Goal: Check status

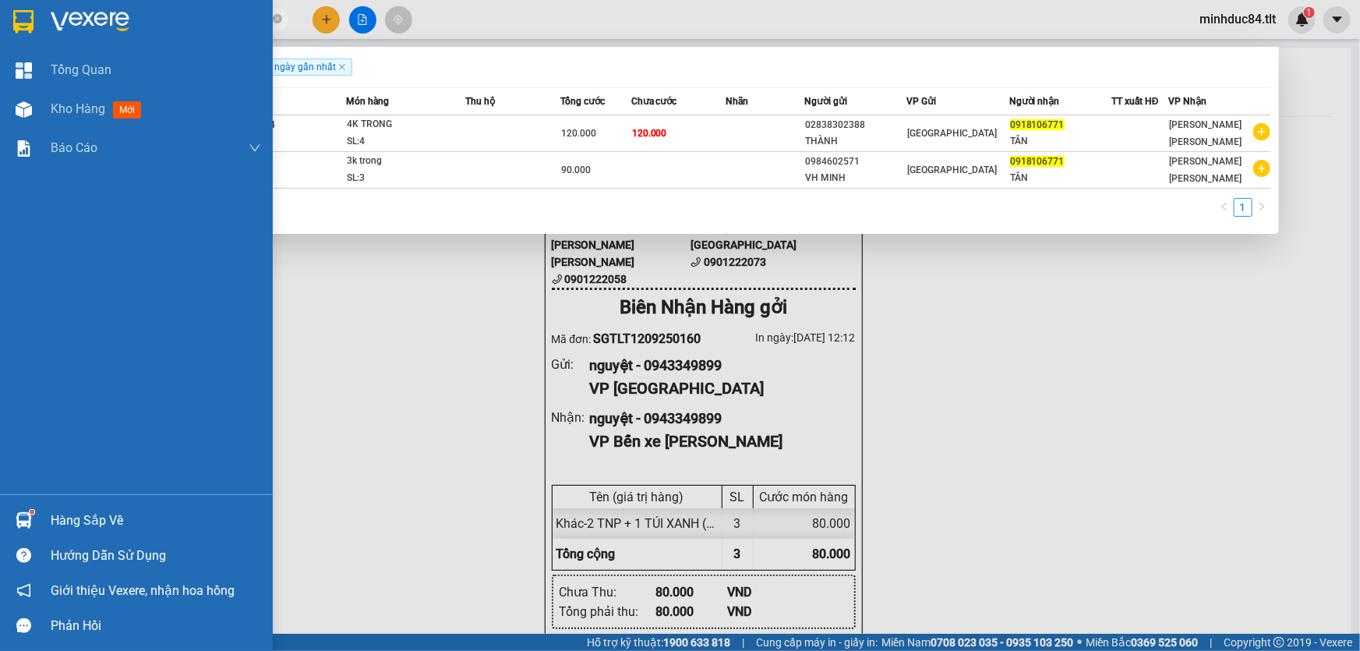
click at [10, 505] on div "Hàng sắp về" at bounding box center [136, 520] width 273 height 35
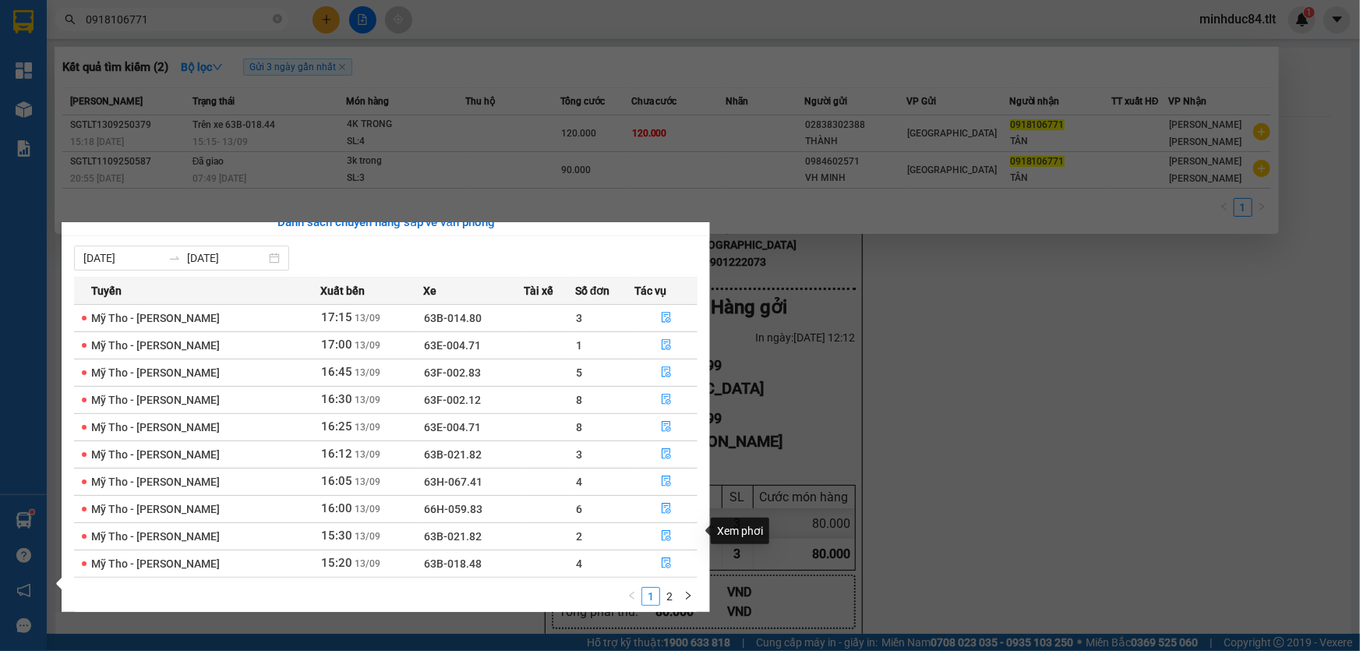
scroll to position [24, 0]
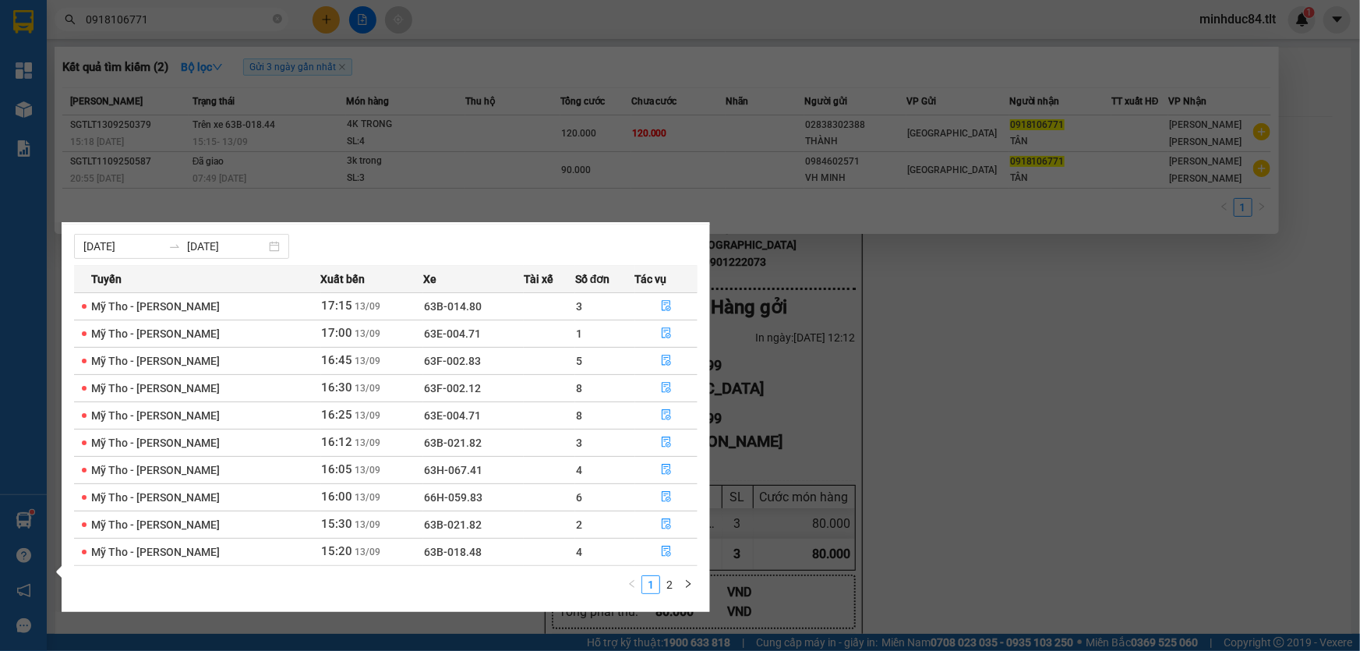
click at [859, 510] on section "Kết quả [PERSON_NAME] ( 2 ) Bộ lọc Gửi 3 ngày gần nhất Mã ĐH Trạng thái Món hàn…" at bounding box center [680, 325] width 1360 height 651
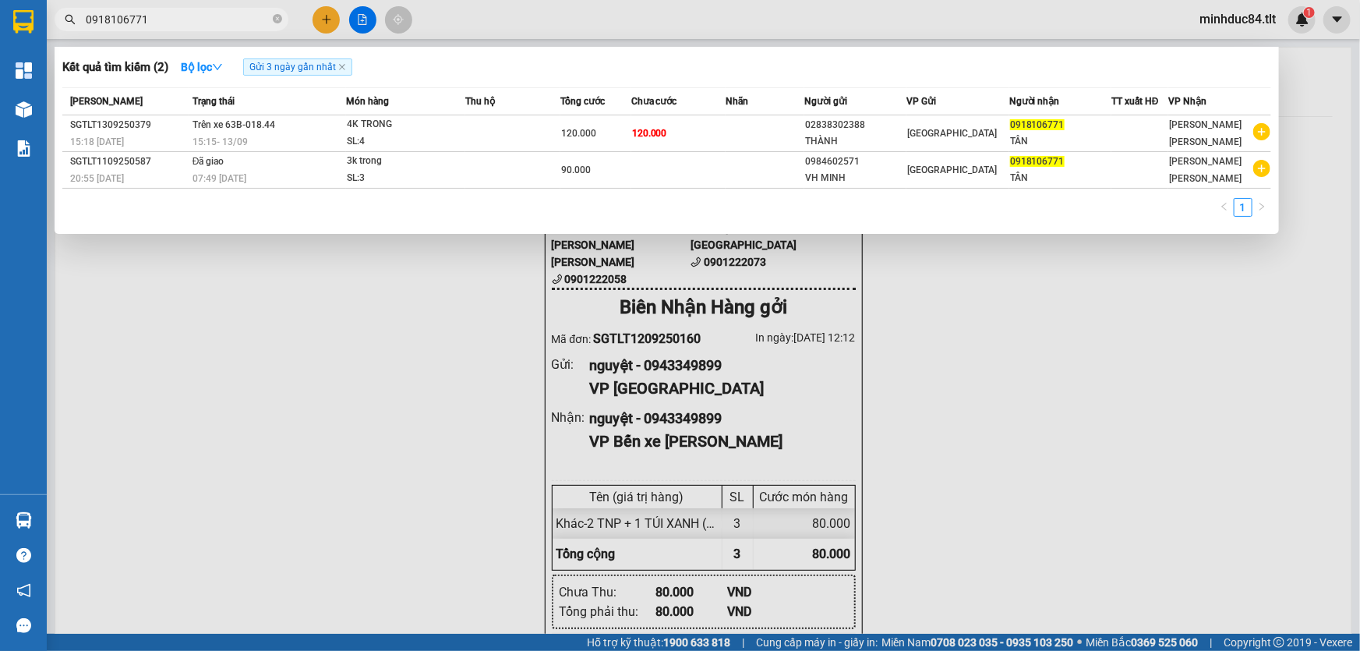
click at [203, 441] on div at bounding box center [680, 325] width 1360 height 651
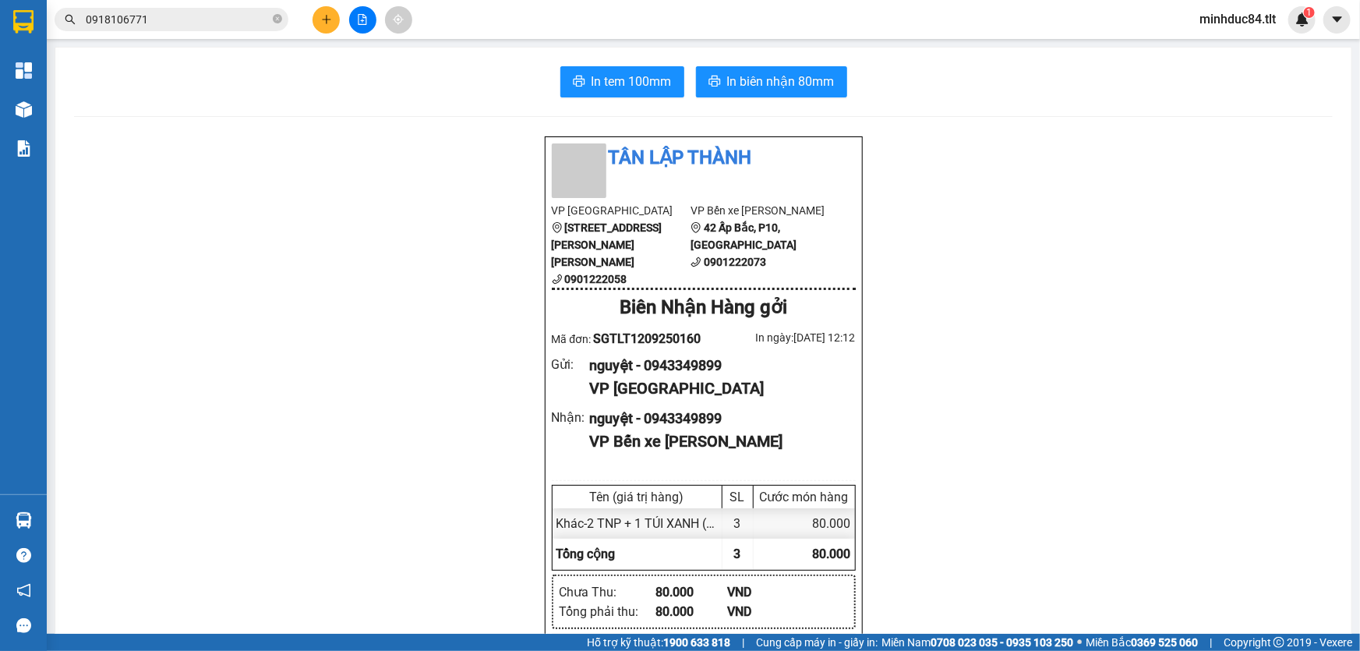
click at [376, 30] on div at bounding box center [362, 19] width 117 height 27
click at [358, 14] on icon "file-add" at bounding box center [362, 19] width 11 height 11
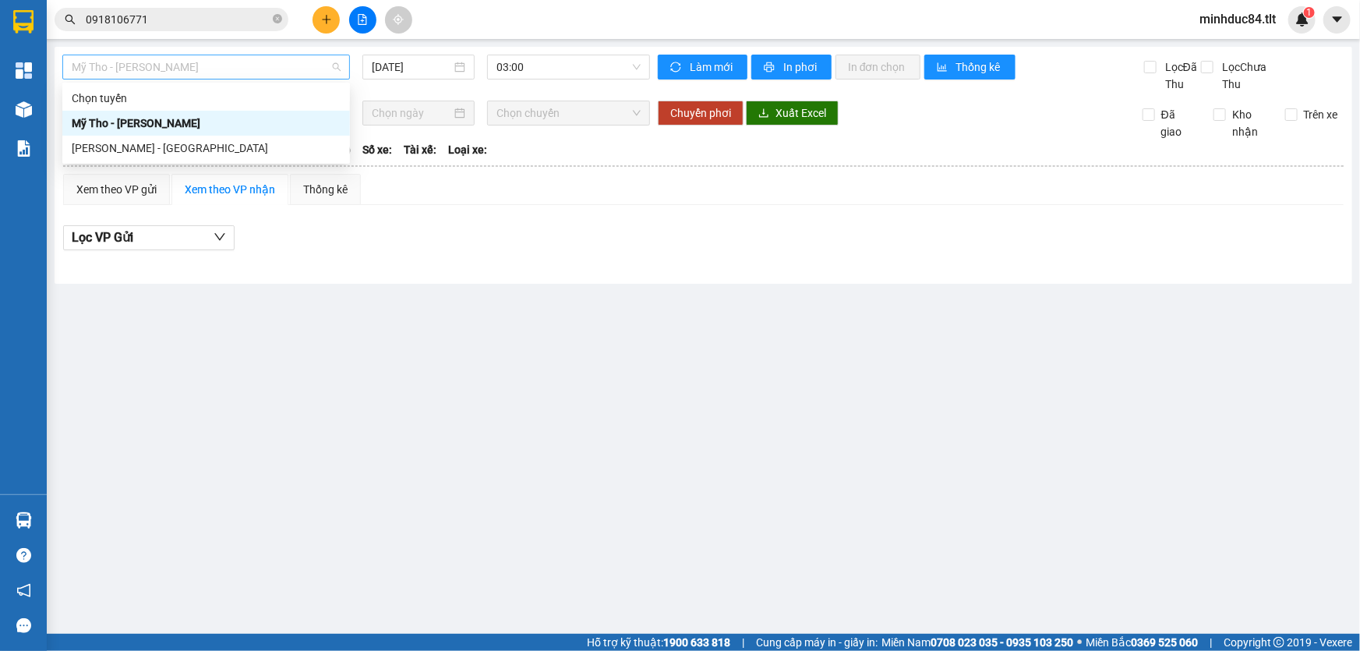
click at [180, 68] on span "Mỹ Tho - [PERSON_NAME]" at bounding box center [206, 66] width 269 height 23
click at [168, 155] on div "[PERSON_NAME] - [GEOGRAPHIC_DATA]" at bounding box center [206, 147] width 269 height 17
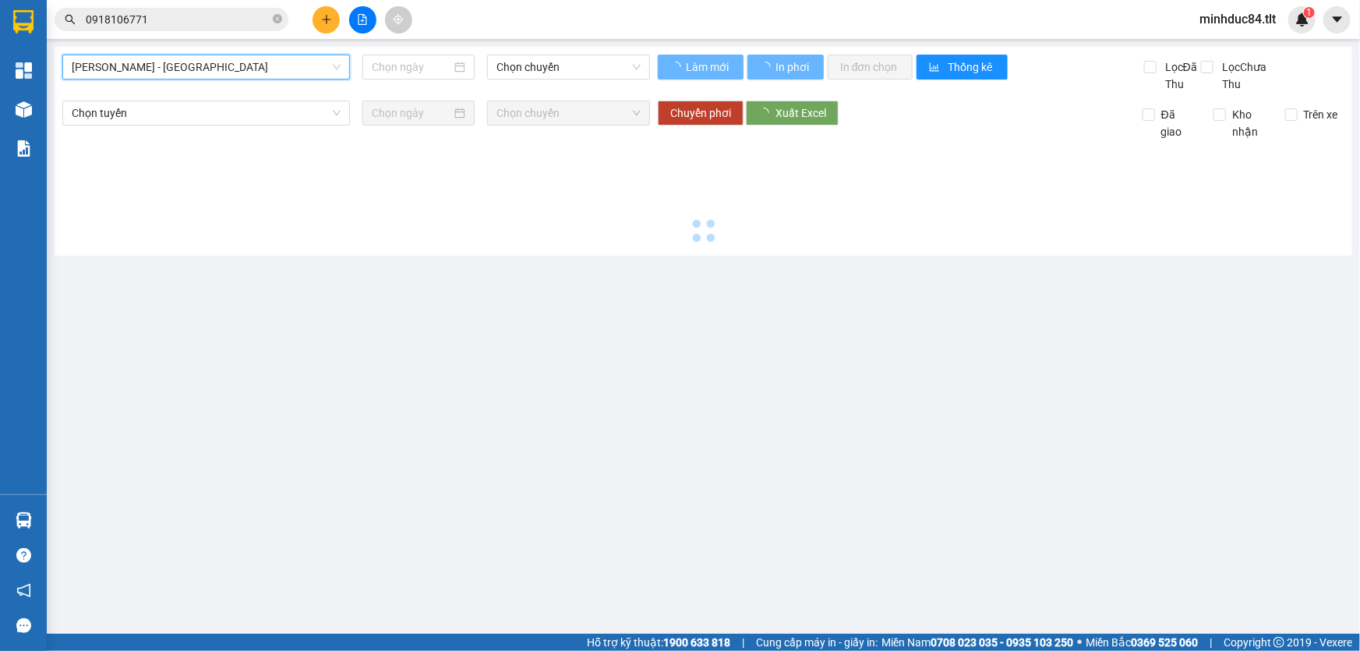
type input "[DATE]"
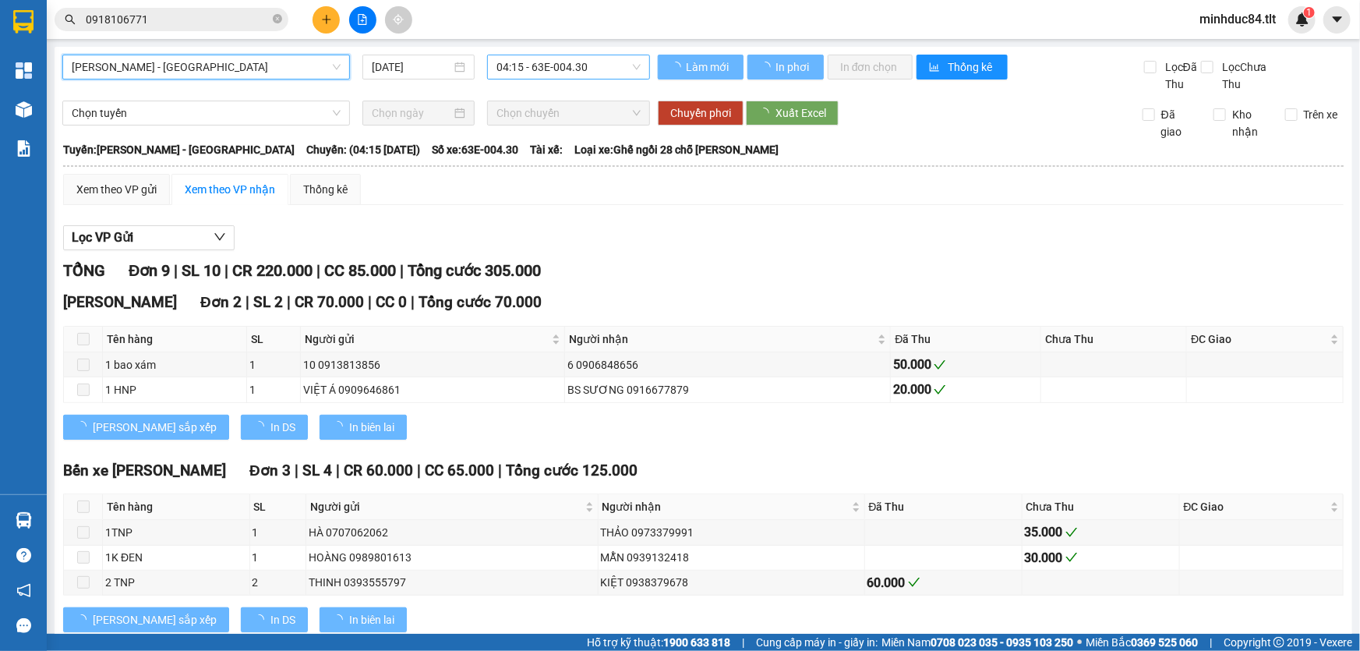
click at [523, 61] on span "04:15 - 63E-004.30" at bounding box center [568, 66] width 144 height 23
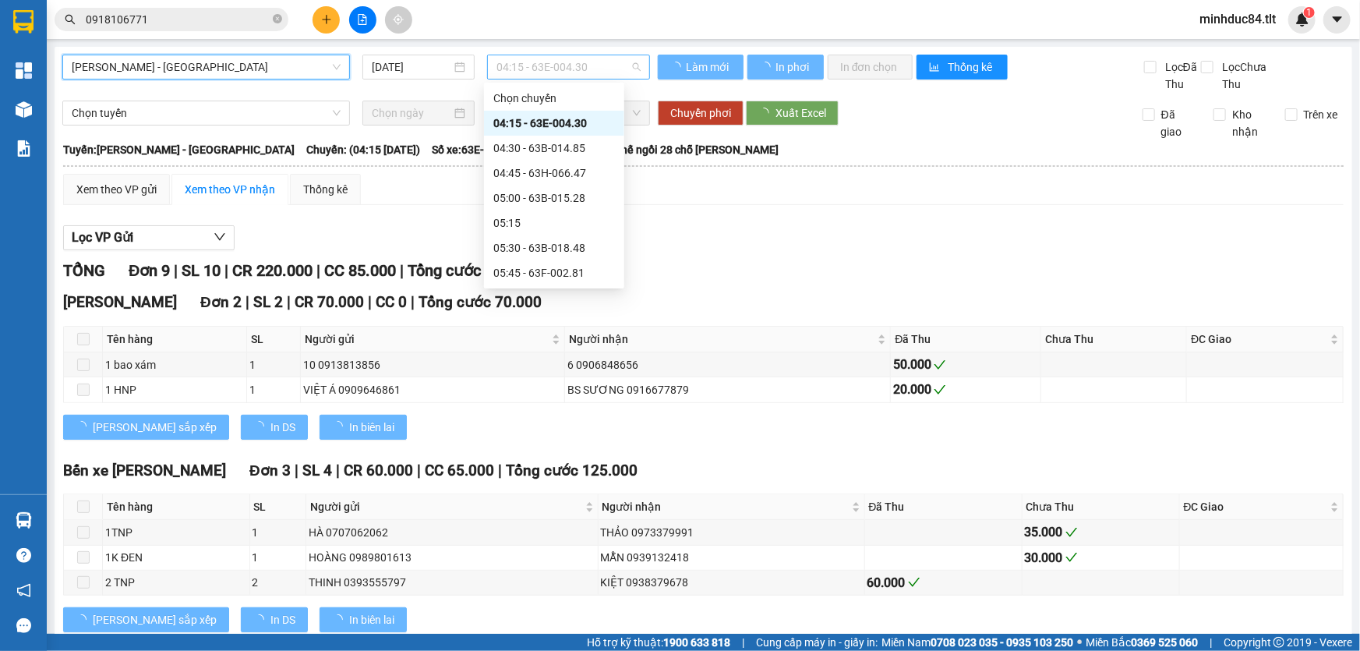
click at [531, 72] on span "04:15 - 63E-004.30" at bounding box center [568, 66] width 144 height 23
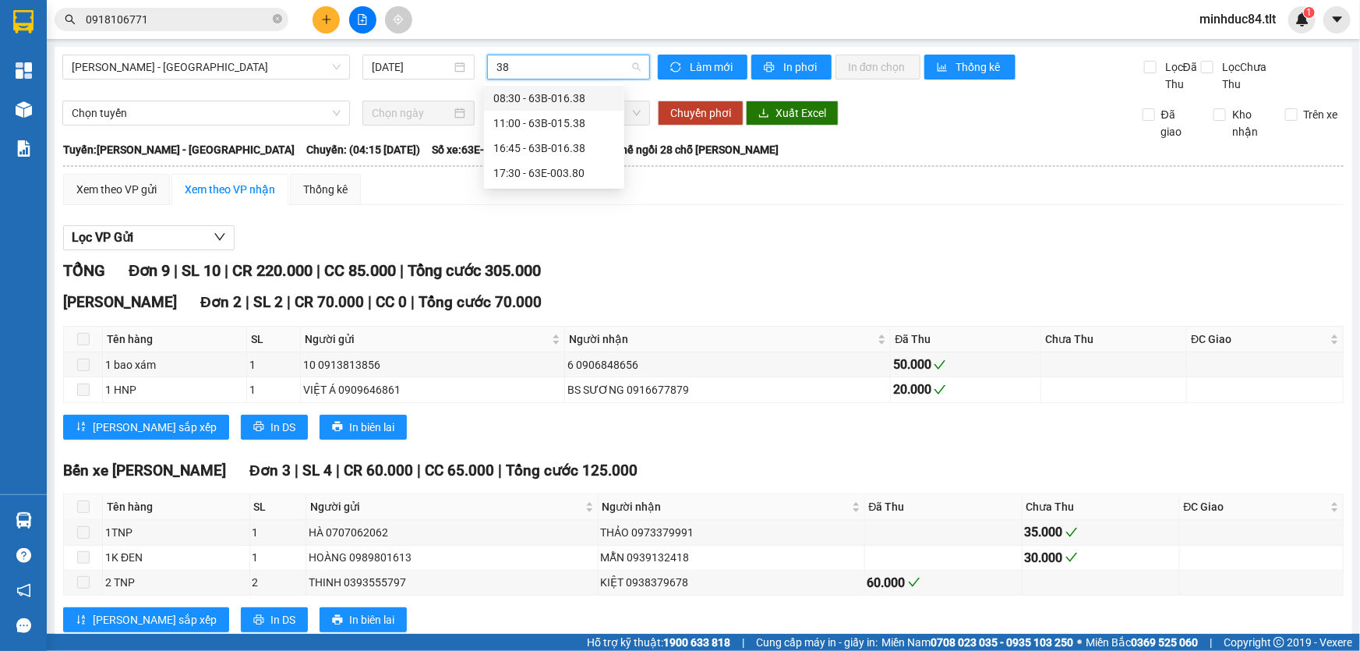
type input "380"
click at [583, 99] on div "17:30 - 63E-003.80" at bounding box center [554, 98] width 122 height 17
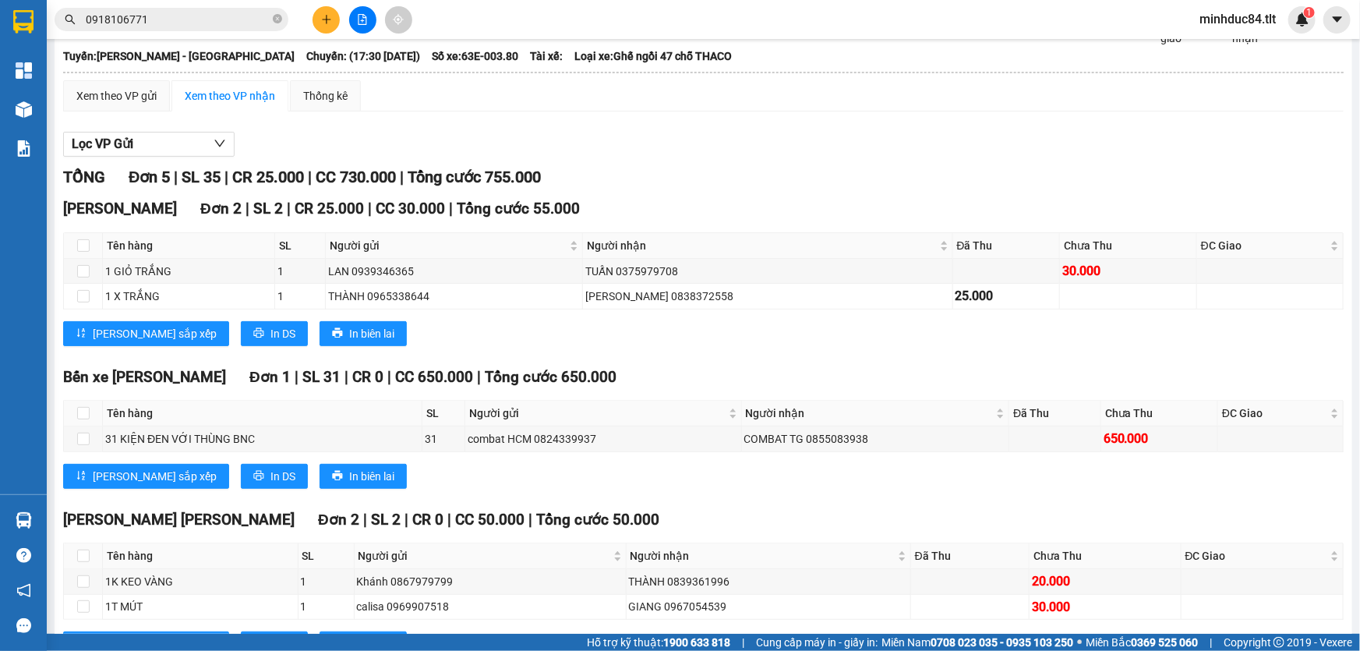
scroll to position [157, 0]
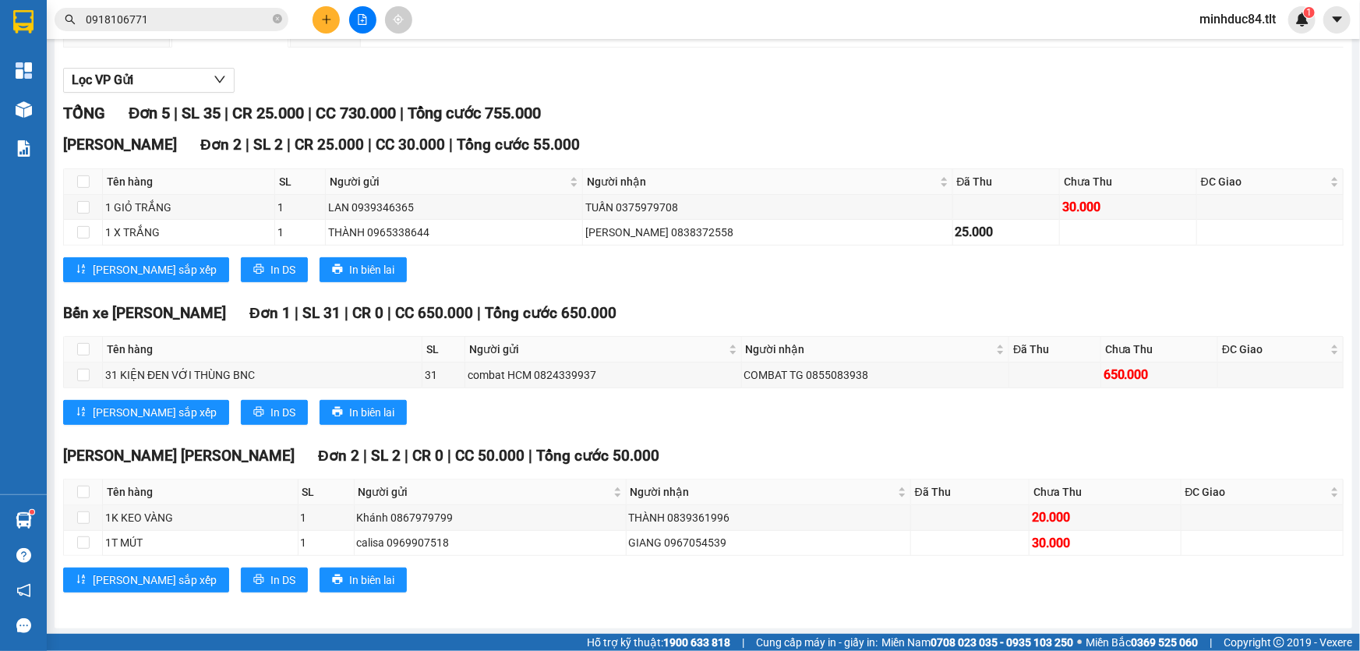
drag, startPoint x: 280, startPoint y: 19, endPoint x: 210, endPoint y: 18, distance: 69.4
click at [279, 19] on icon "close-circle" at bounding box center [277, 18] width 9 height 9
click at [207, 16] on input "text" at bounding box center [178, 19] width 184 height 17
click at [204, 26] on input "text" at bounding box center [178, 19] width 184 height 17
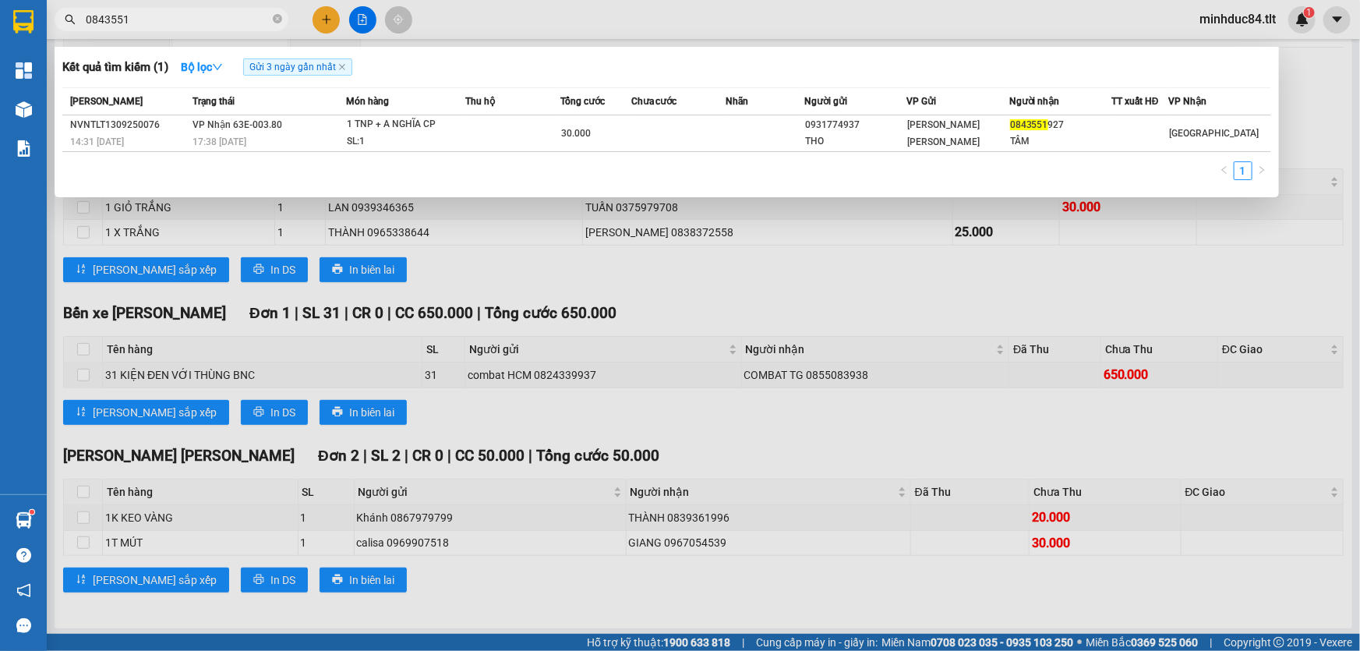
type input "0843551"
click at [273, 23] on icon "close-circle" at bounding box center [277, 18] width 9 height 9
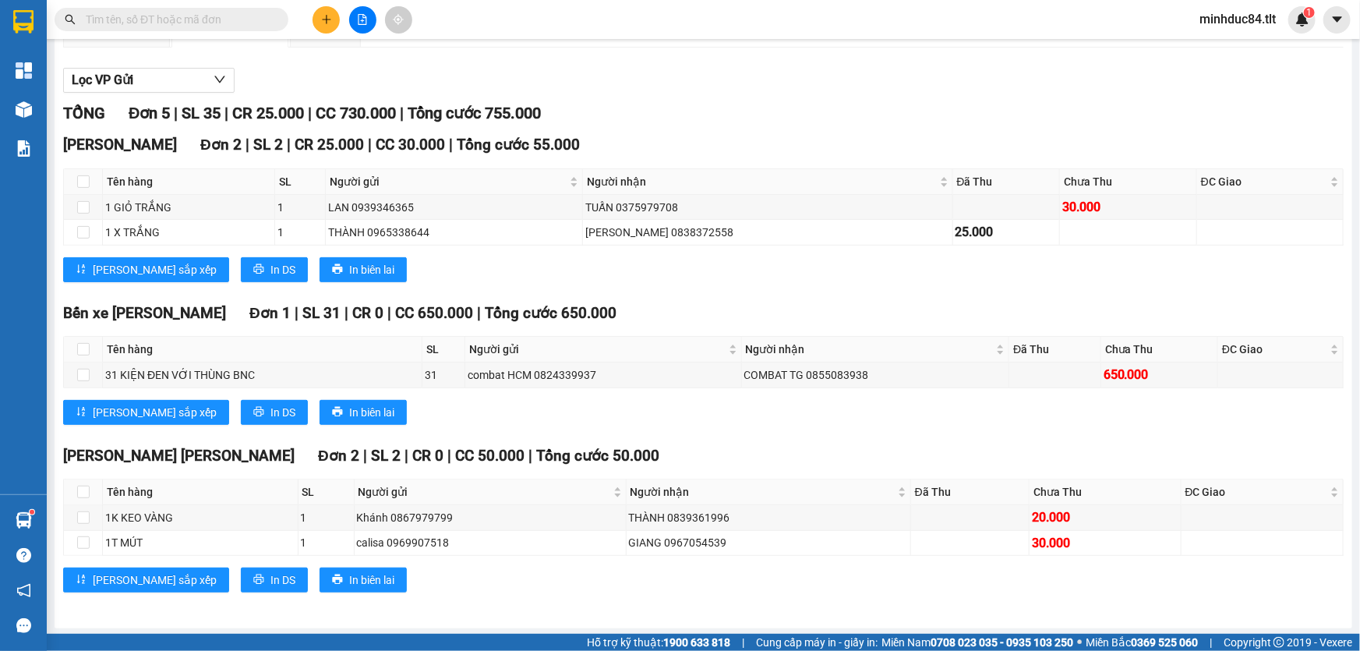
drag, startPoint x: 250, startPoint y: 16, endPoint x: 271, endPoint y: 0, distance: 26.2
click at [249, 16] on input "text" at bounding box center [178, 19] width 184 height 17
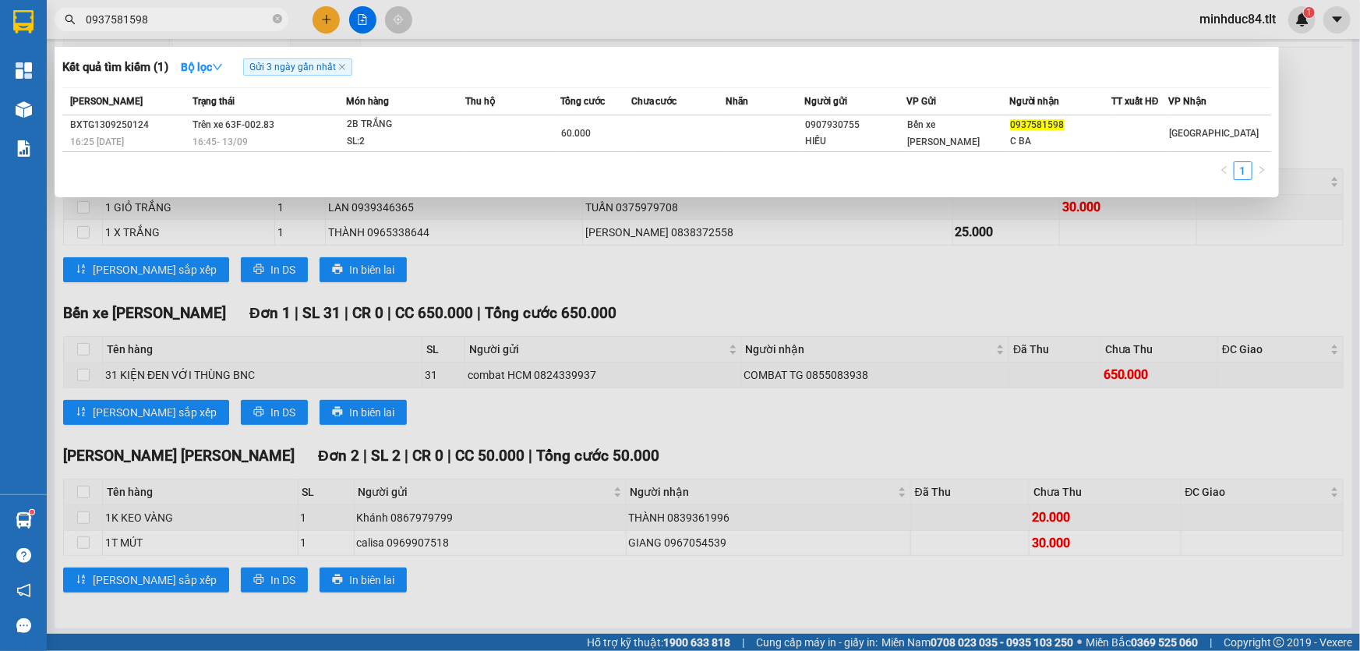
type input "0937581598"
click at [281, 12] on span at bounding box center [277, 19] width 9 height 15
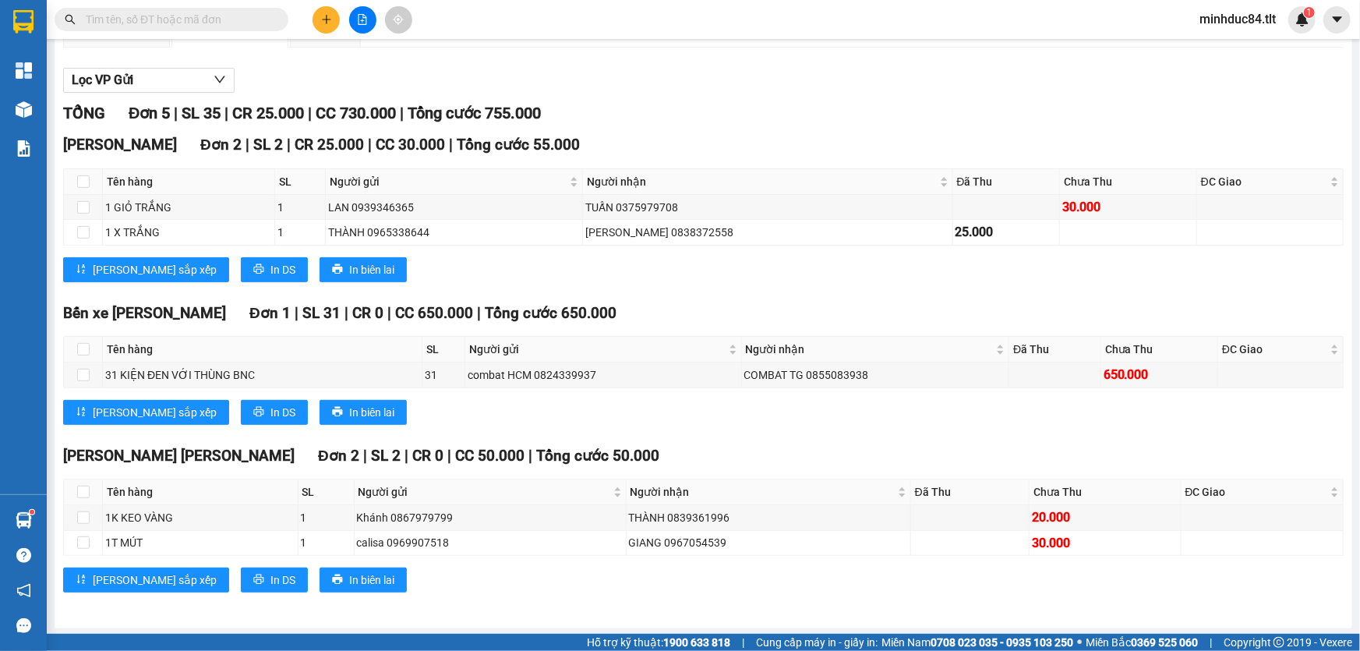
click at [248, 22] on input "text" at bounding box center [178, 19] width 184 height 17
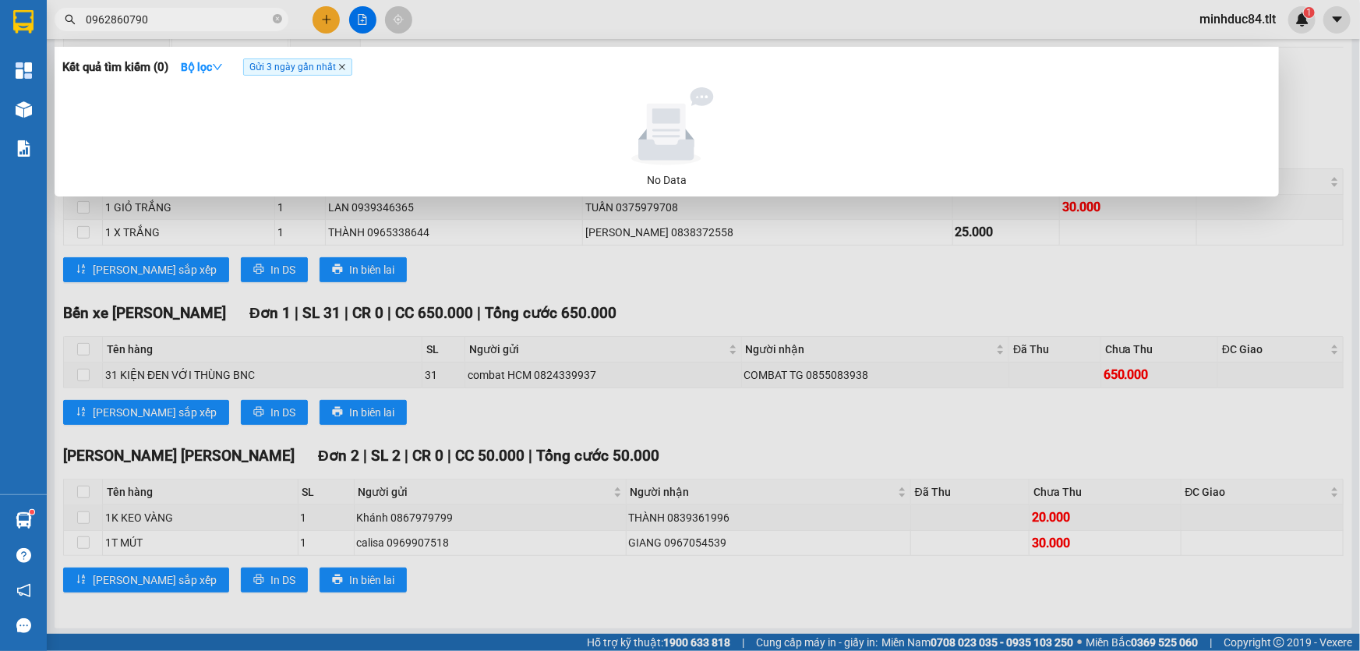
type input "0962860790"
click at [344, 67] on icon "close" at bounding box center [342, 67] width 6 height 6
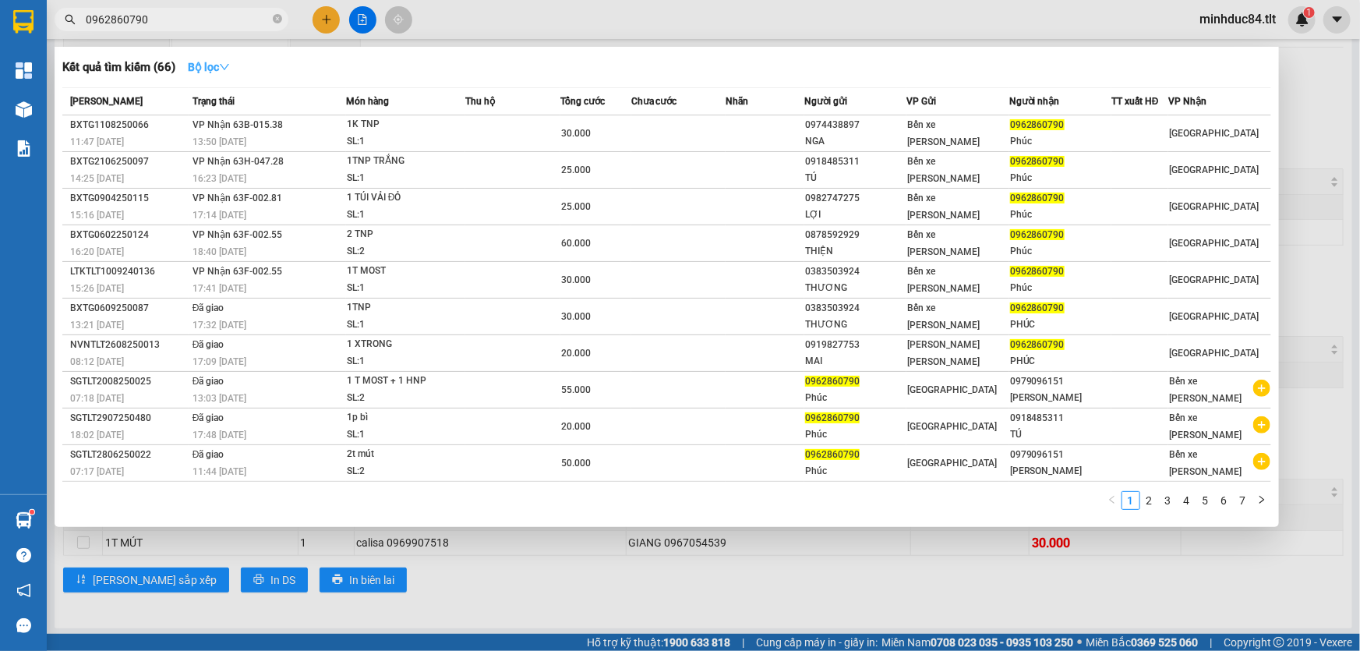
click at [206, 57] on button "Bộ lọc" at bounding box center [208, 67] width 67 height 25
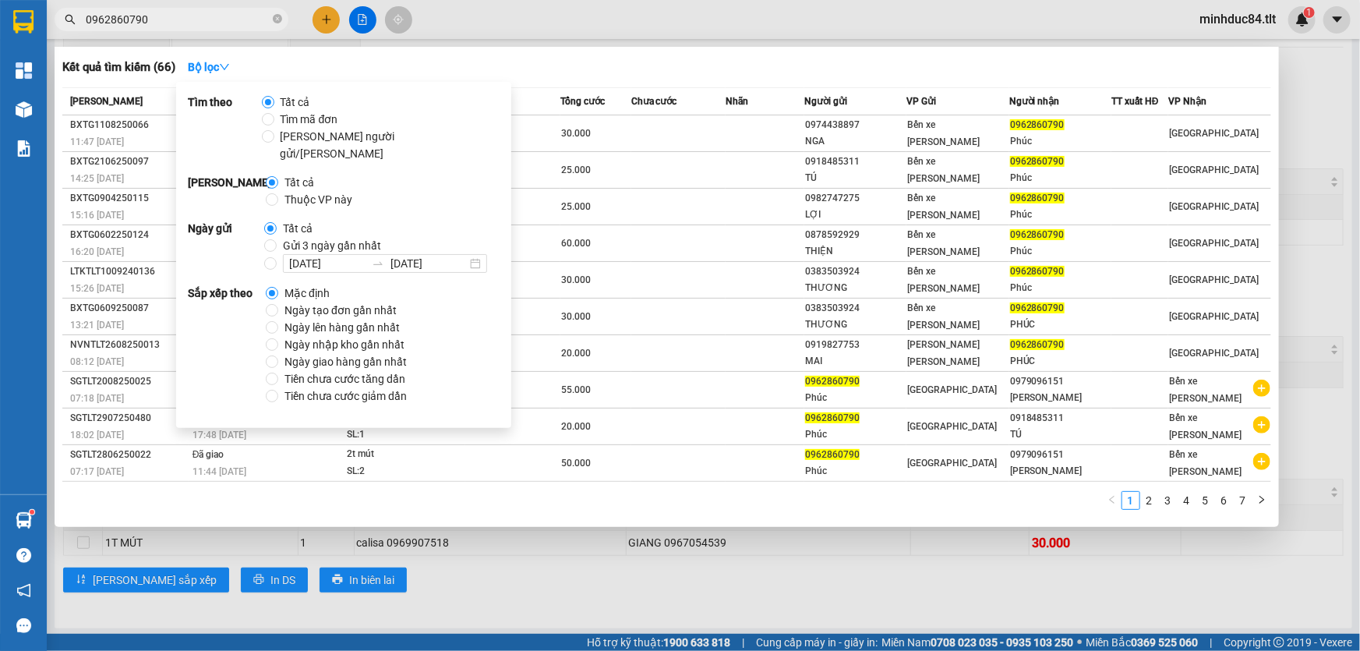
click at [325, 302] on span "Ngày tạo đơn gần nhất" at bounding box center [340, 310] width 125 height 17
click at [278, 304] on input "Ngày tạo đơn gần nhất" at bounding box center [272, 310] width 12 height 12
radio input "true"
radio input "false"
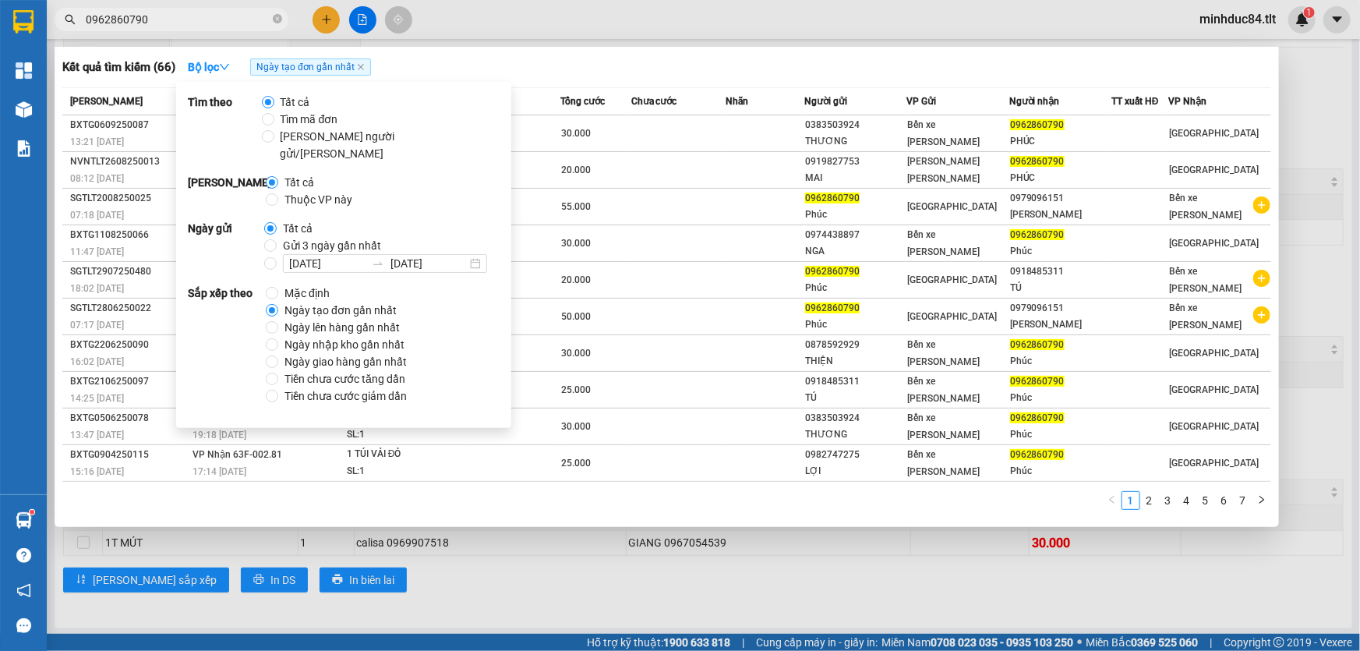
click at [571, 62] on div "Kết quả [PERSON_NAME] ( 66 ) Bộ lọc Ngày tạo [PERSON_NAME] nhất" at bounding box center [666, 67] width 1209 height 25
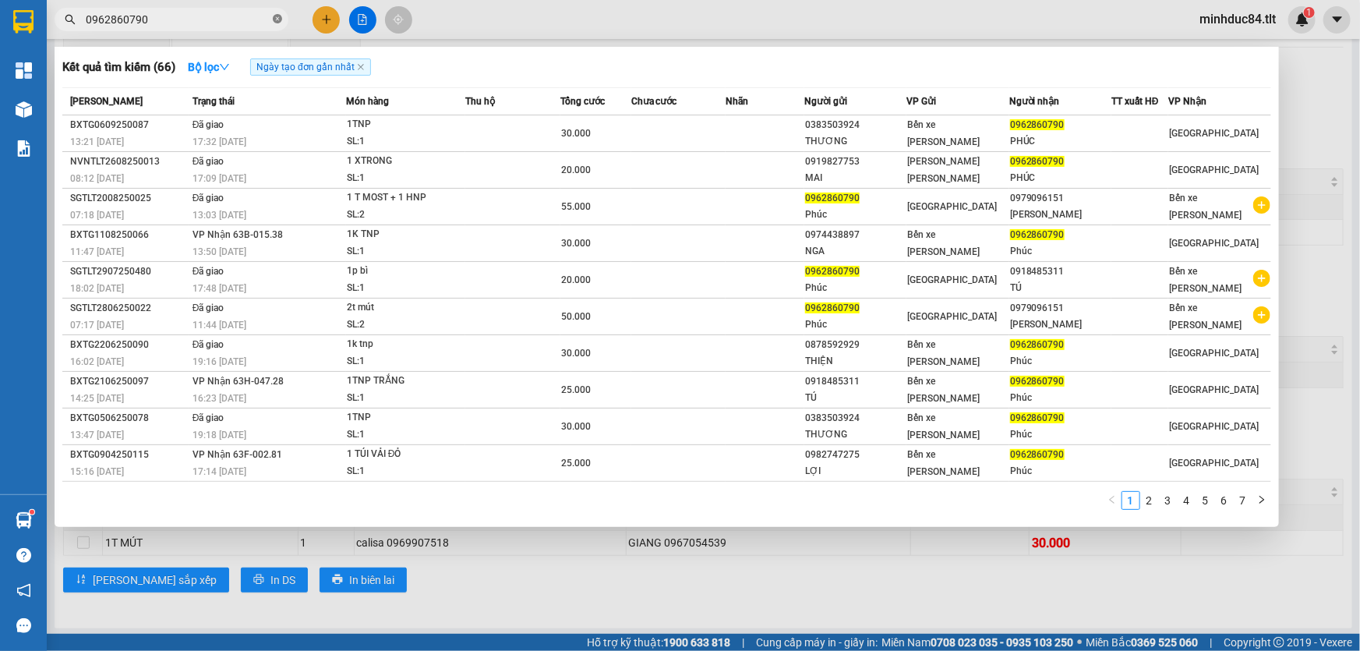
click at [276, 12] on span at bounding box center [277, 19] width 9 height 17
click at [275, 22] on icon "close-circle" at bounding box center [277, 18] width 9 height 9
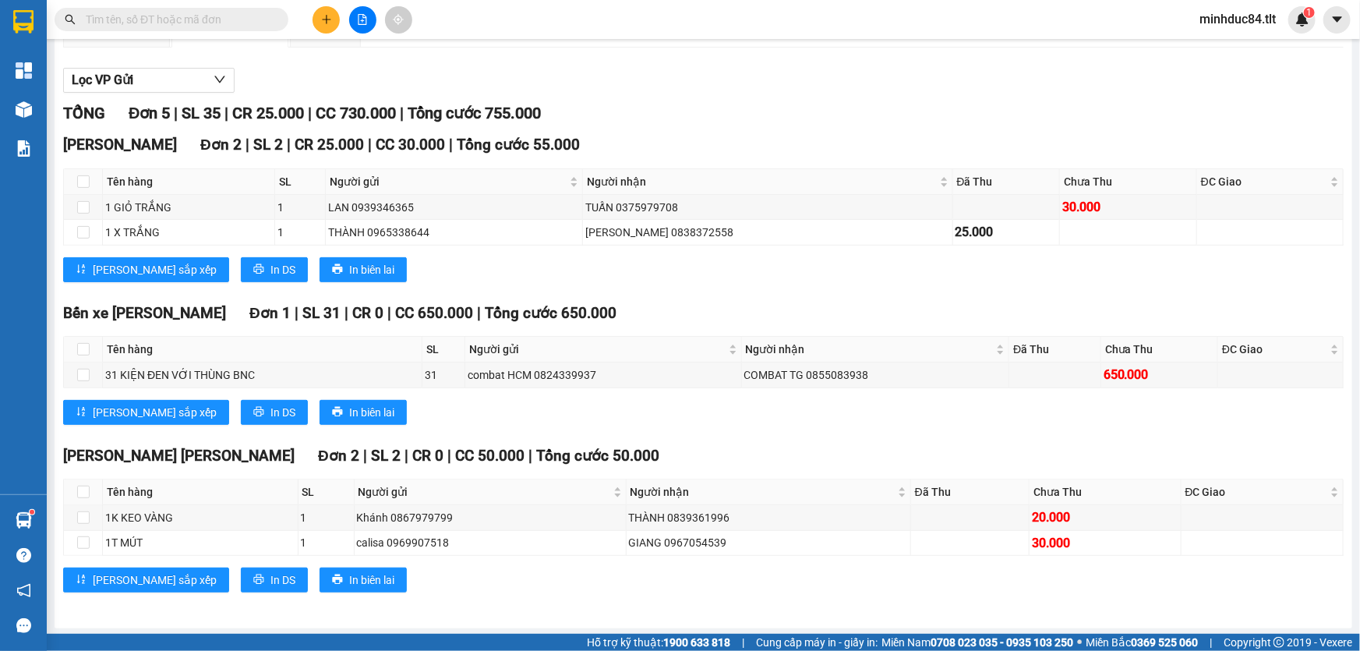
click at [252, 23] on input "text" at bounding box center [178, 19] width 184 height 17
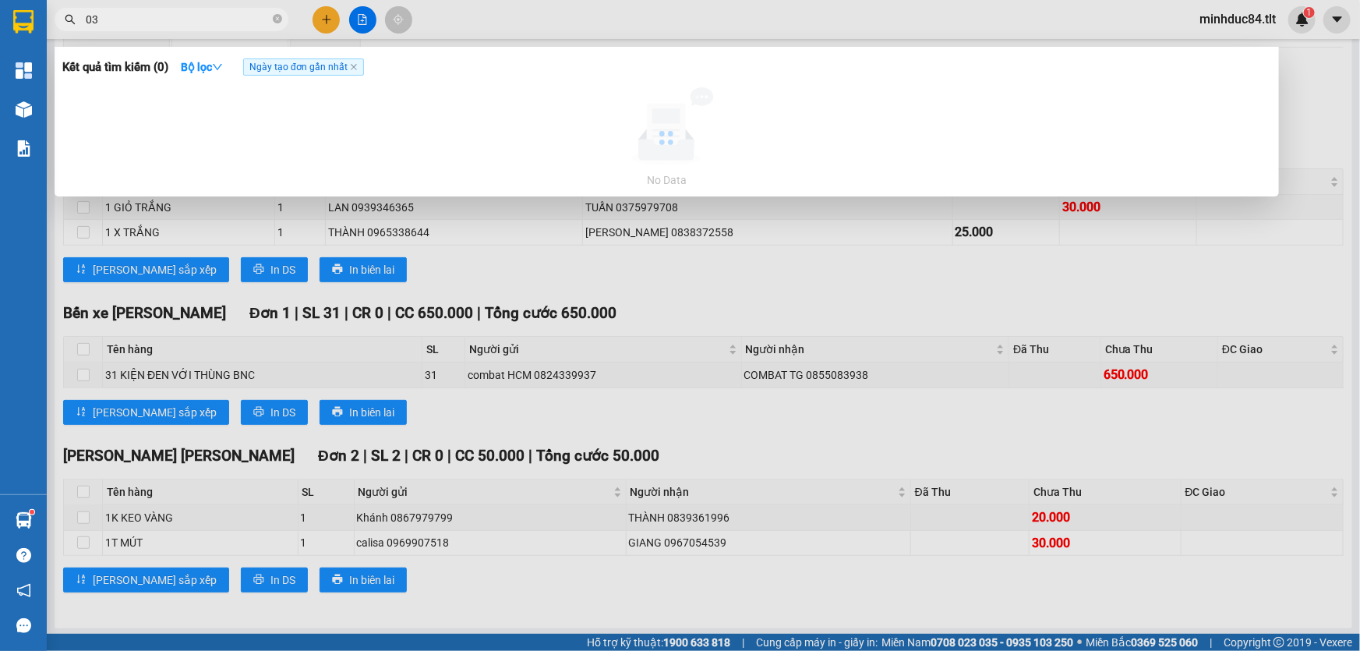
type input "0"
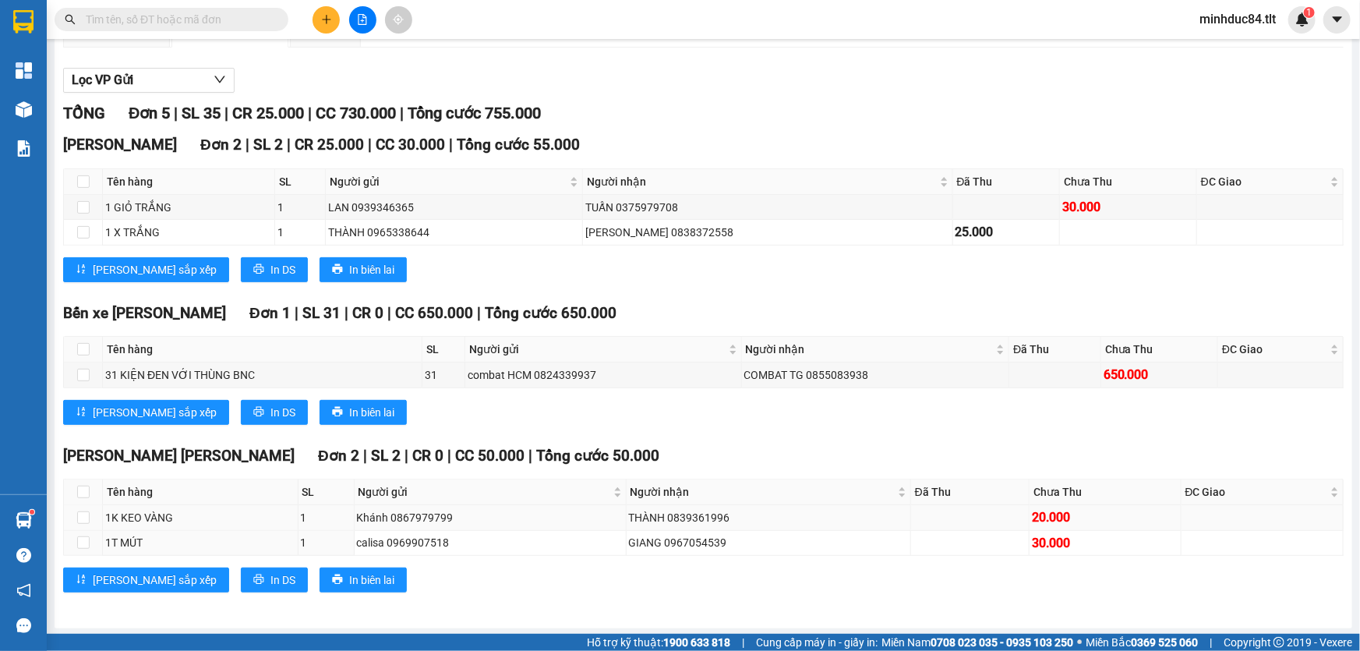
drag, startPoint x: 636, startPoint y: 536, endPoint x: 637, endPoint y: 517, distance: 18.8
click at [630, 536] on div "GIANG 0967054539" at bounding box center [768, 542] width 279 height 17
click at [217, 25] on input "text" at bounding box center [178, 19] width 184 height 17
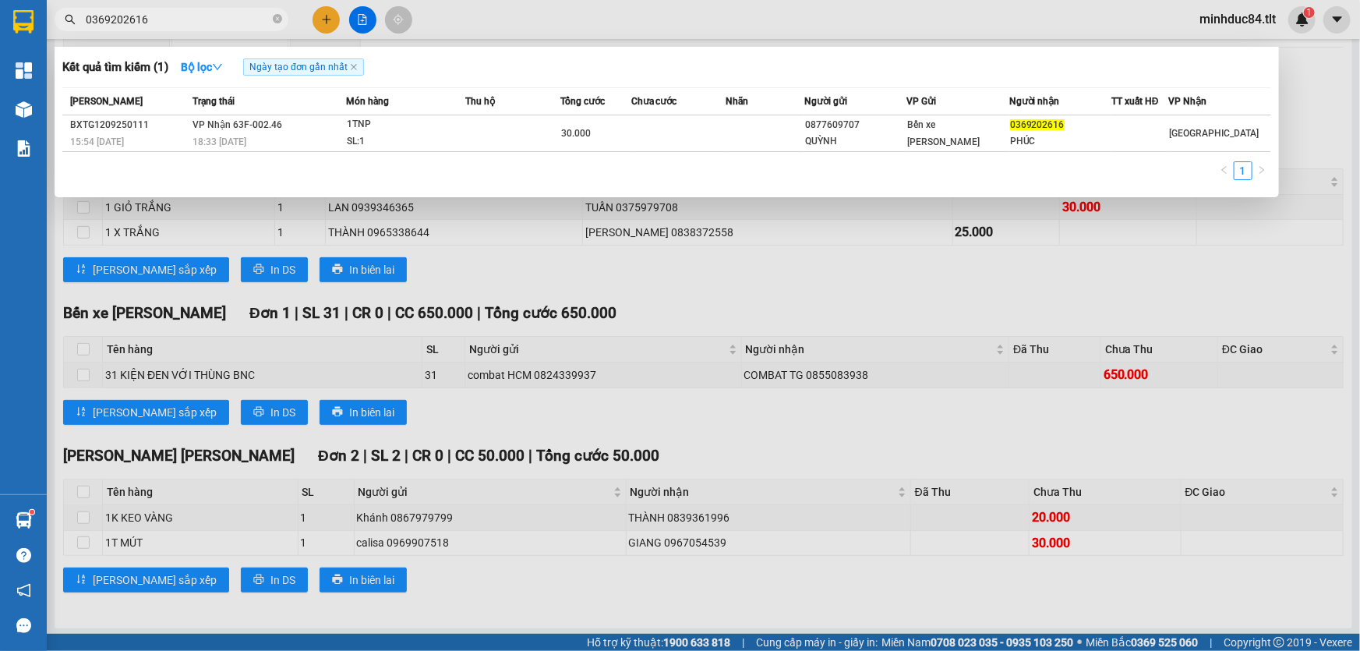
type input "0369202616"
click at [278, 17] on icon "close-circle" at bounding box center [277, 18] width 9 height 9
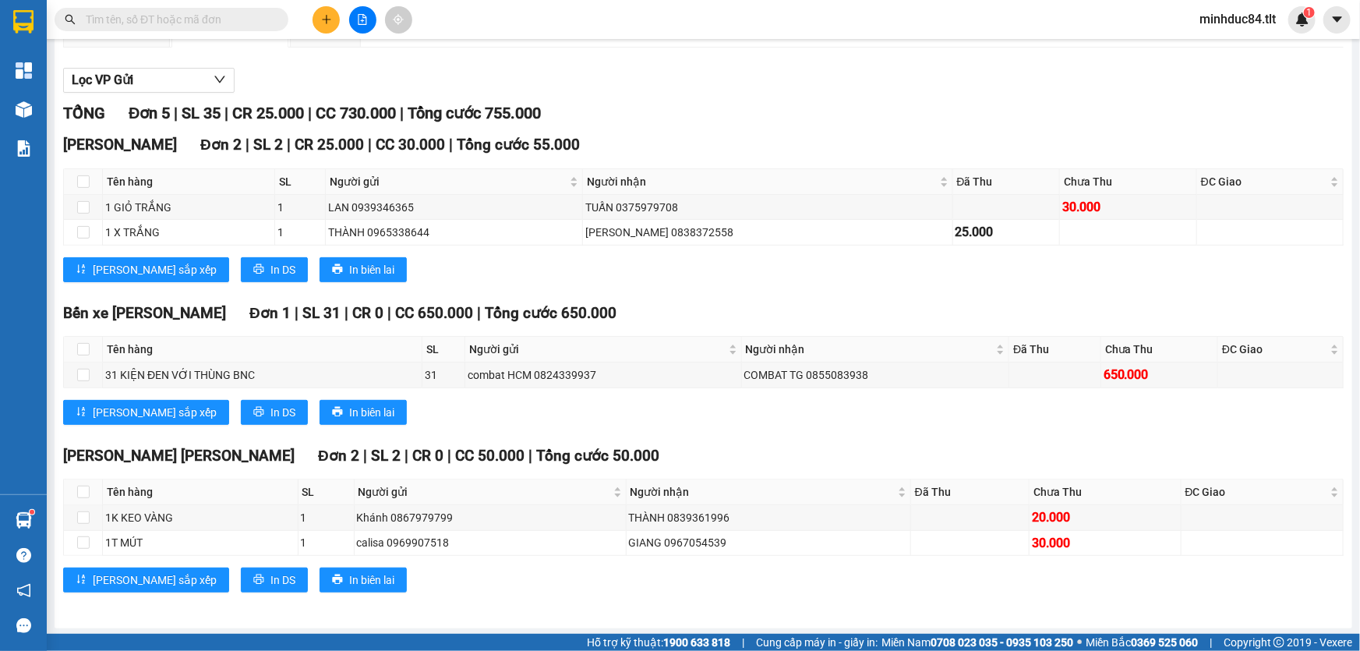
click at [247, 16] on input "text" at bounding box center [178, 19] width 184 height 17
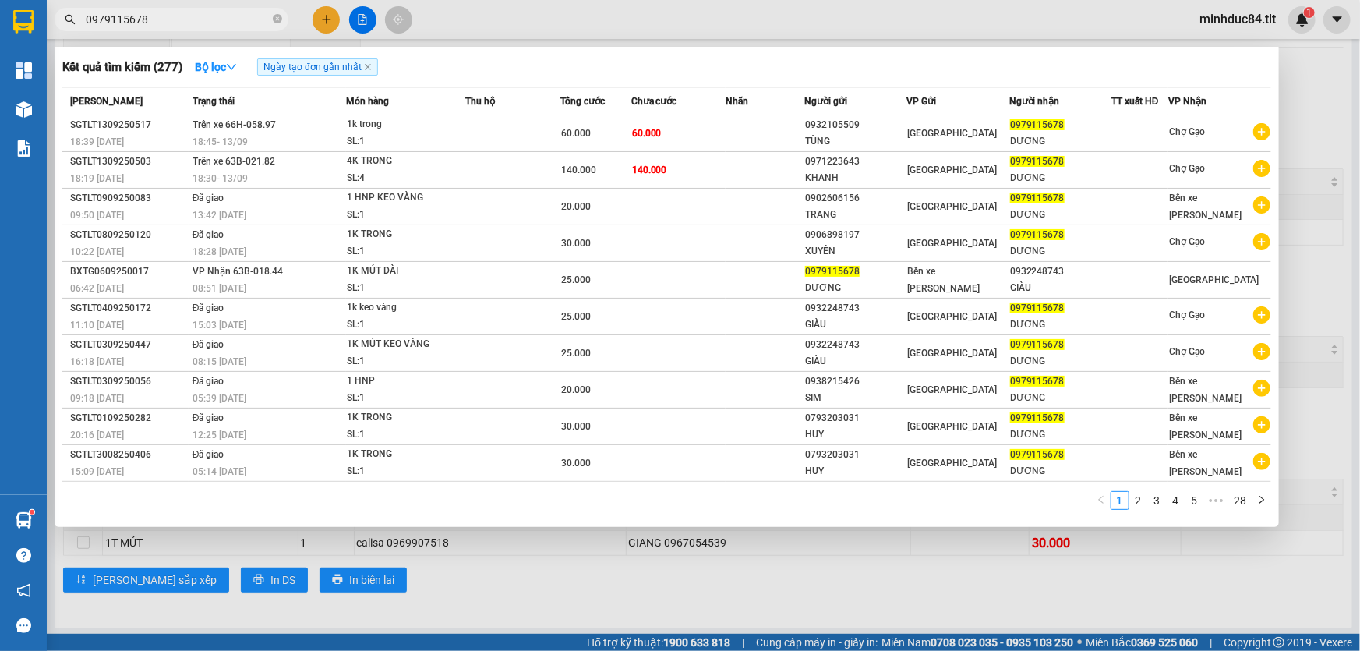
type input "0979115678"
